Goal: Task Accomplishment & Management: Use online tool/utility

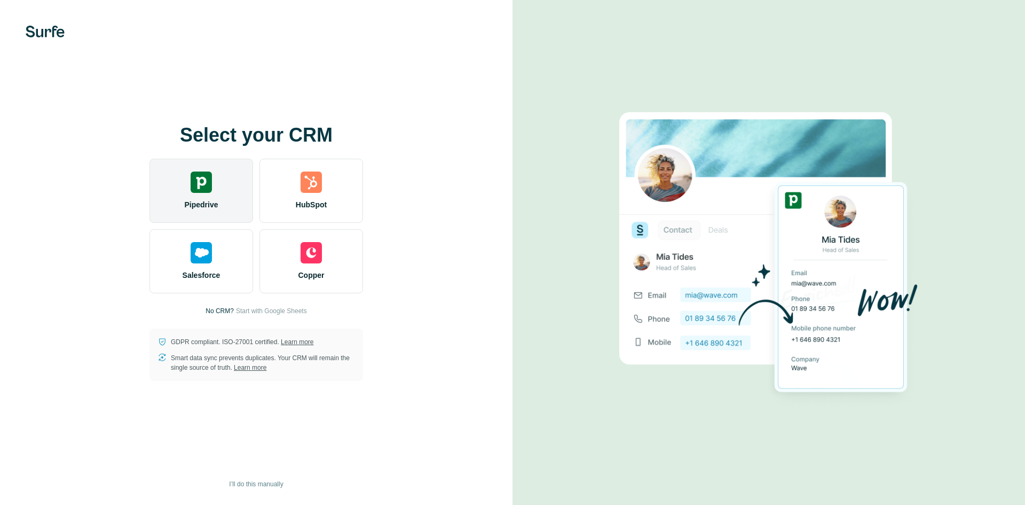
click at [202, 206] on span "Pipedrive" at bounding box center [201, 204] width 34 height 11
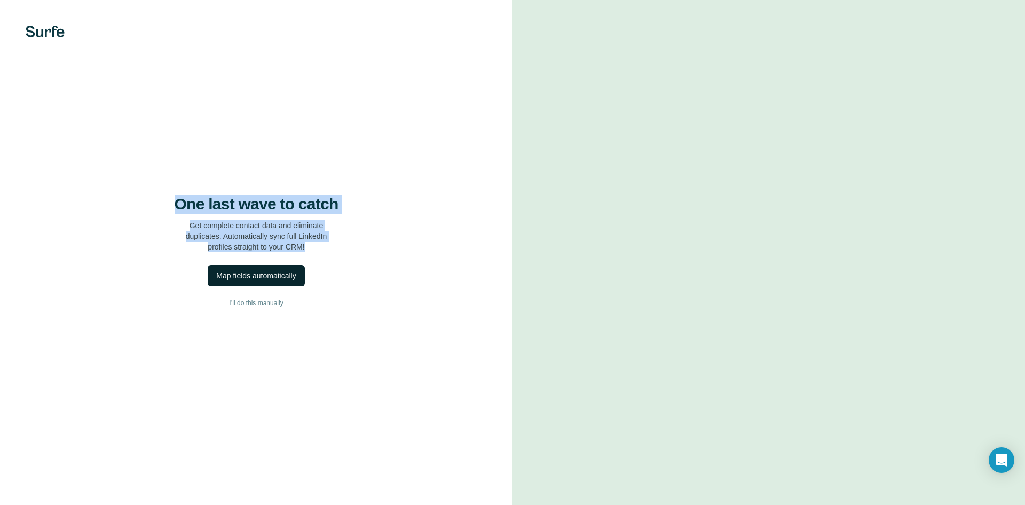
drag, startPoint x: 175, startPoint y: 200, endPoint x: 286, endPoint y: 268, distance: 130.4
click at [328, 251] on div "One last wave to catch Get complete contact data and eliminate duplicates. Auto…" at bounding box center [256, 223] width 470 height 58
click at [266, 278] on div "Map fields automatically" at bounding box center [256, 275] width 80 height 11
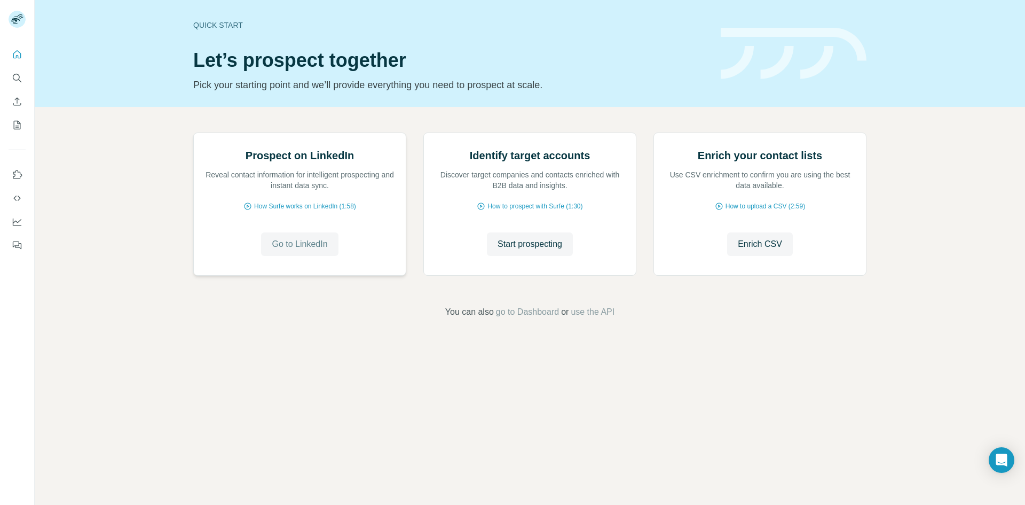
click at [303, 250] on span "Go to LinkedIn" at bounding box center [300, 244] width 56 height 13
